Goal: Information Seeking & Learning: Learn about a topic

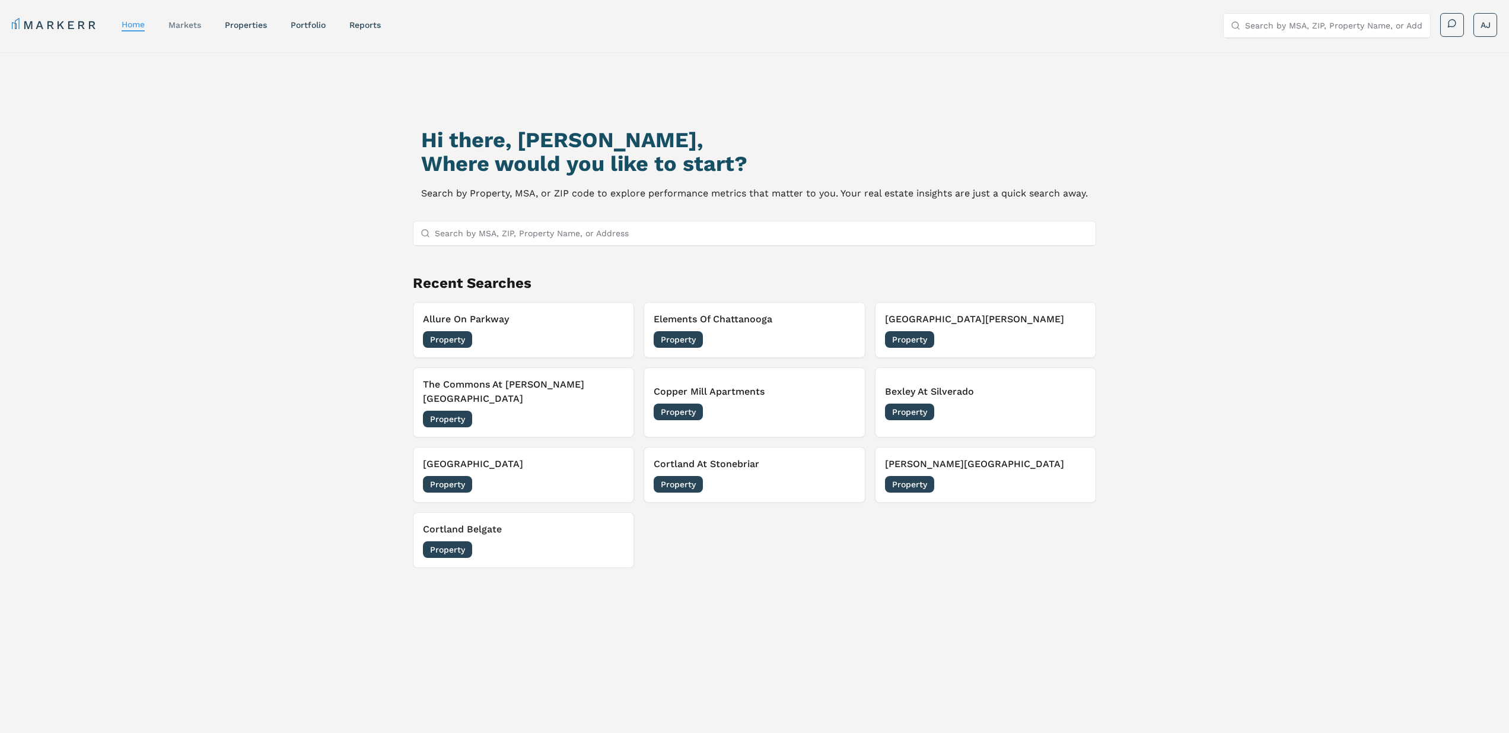
click at [182, 27] on link "markets" at bounding box center [184, 24] width 33 height 9
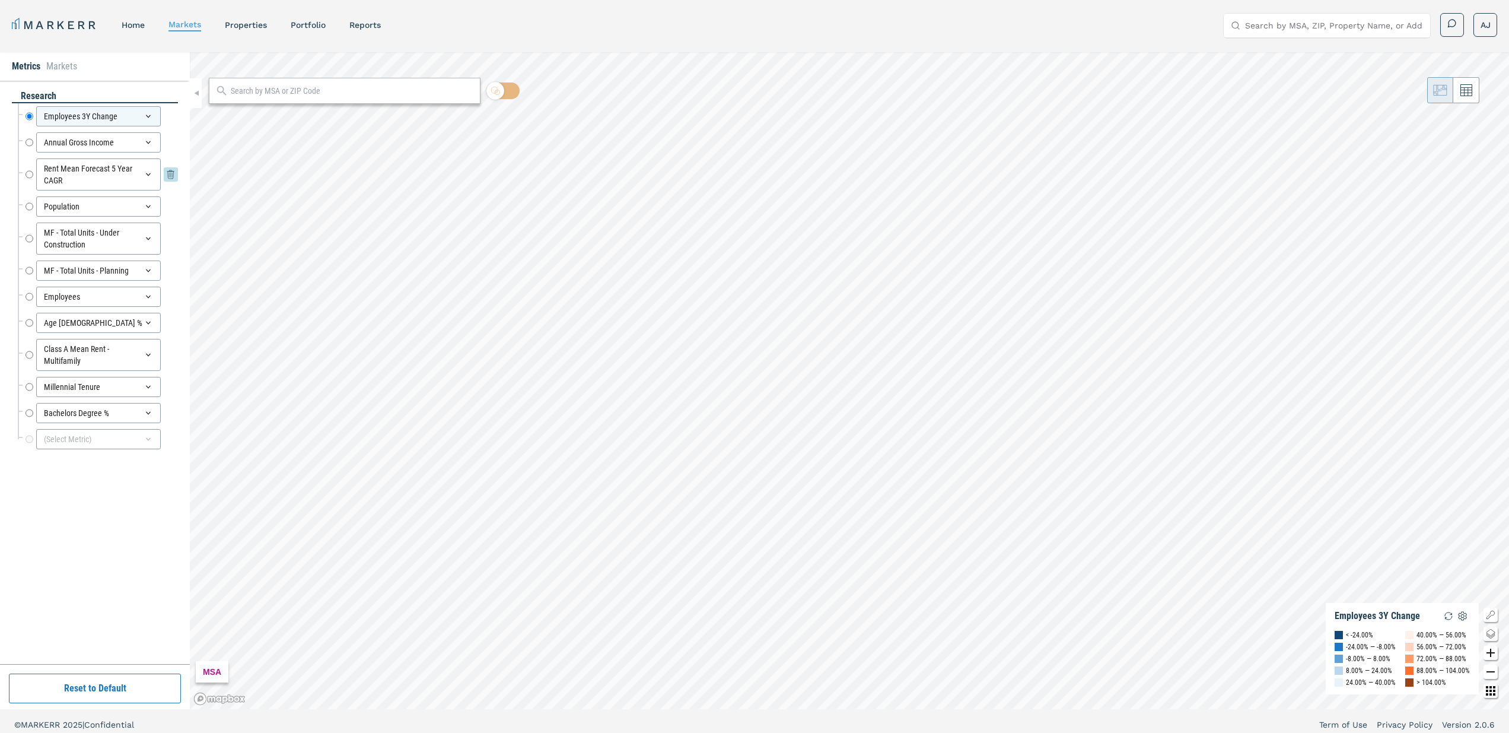
click at [28, 174] on input "Rent Mean Forecast 5 Year CAGR" at bounding box center [30, 174] width 8 height 32
radio input "false"
radio input "true"
